Goal: Information Seeking & Learning: Learn about a topic

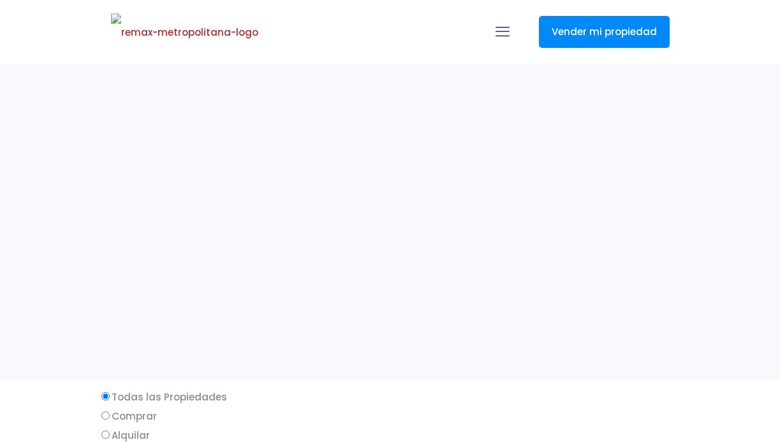
select select
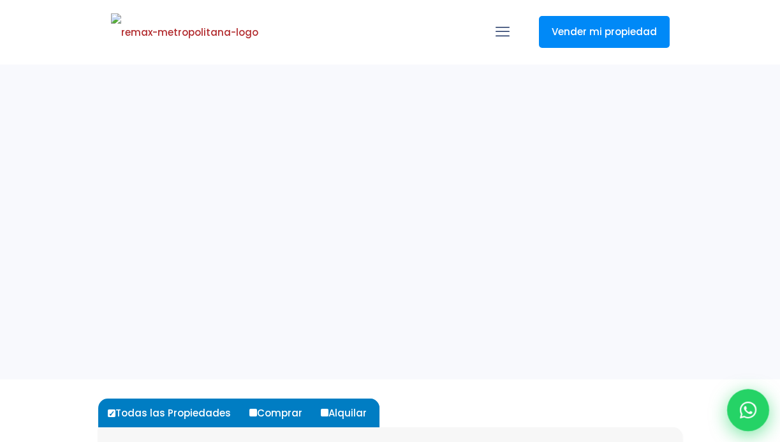
click at [750, 392] on div at bounding box center [748, 410] width 42 height 42
